Goal: Task Accomplishment & Management: Manage account settings

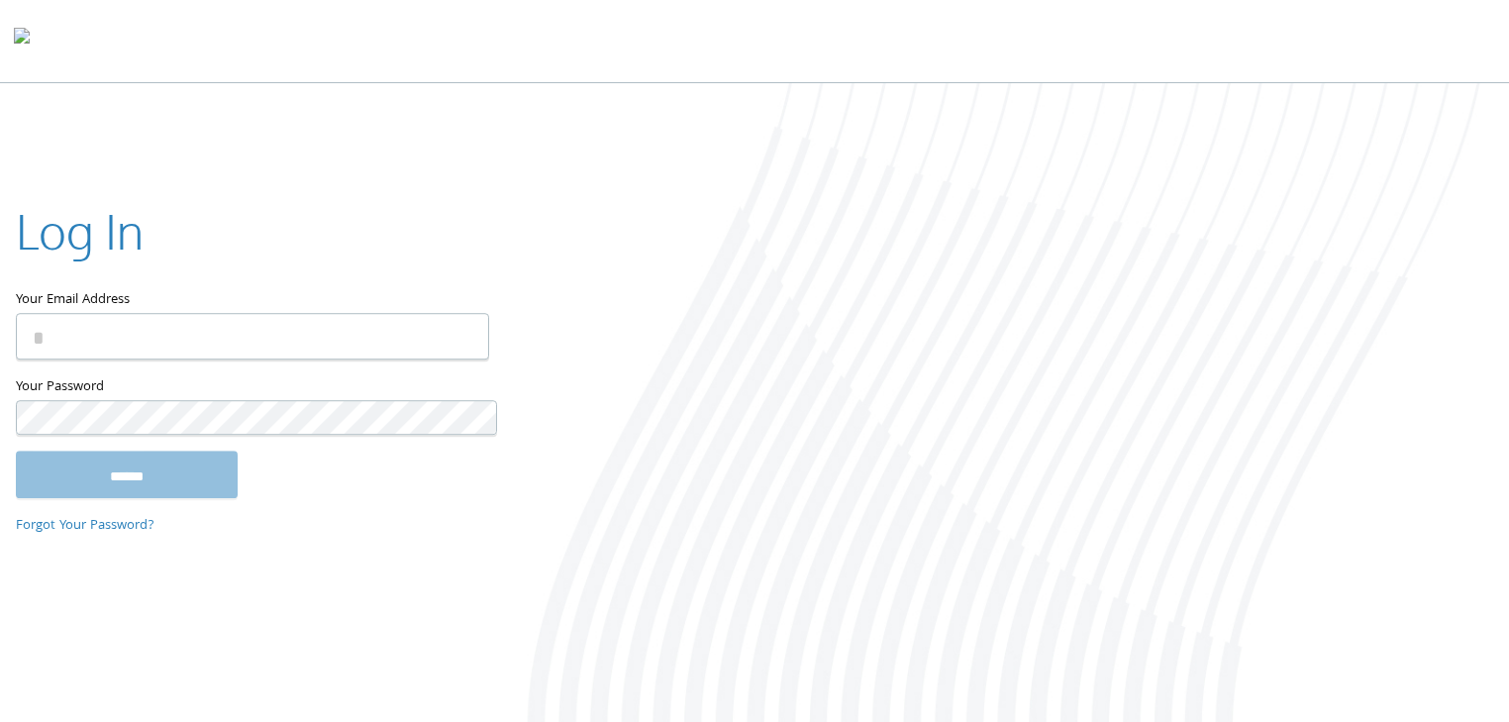
click at [467, 306] on keeper-lock "Open Keeper Popup" at bounding box center [469, 294] width 24 height 24
type input "**********"
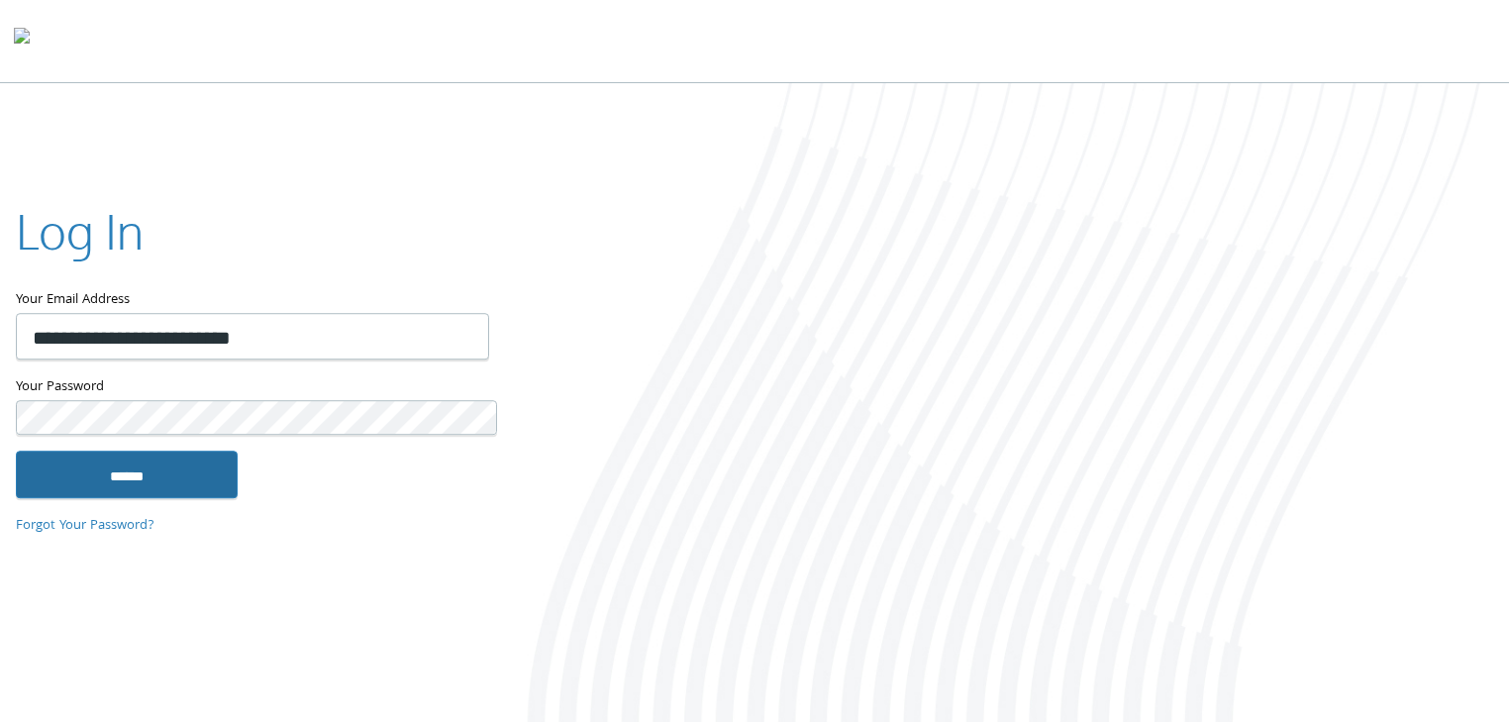
click at [166, 464] on input "******" at bounding box center [127, 475] width 222 height 48
